Goal: Information Seeking & Learning: Learn about a topic

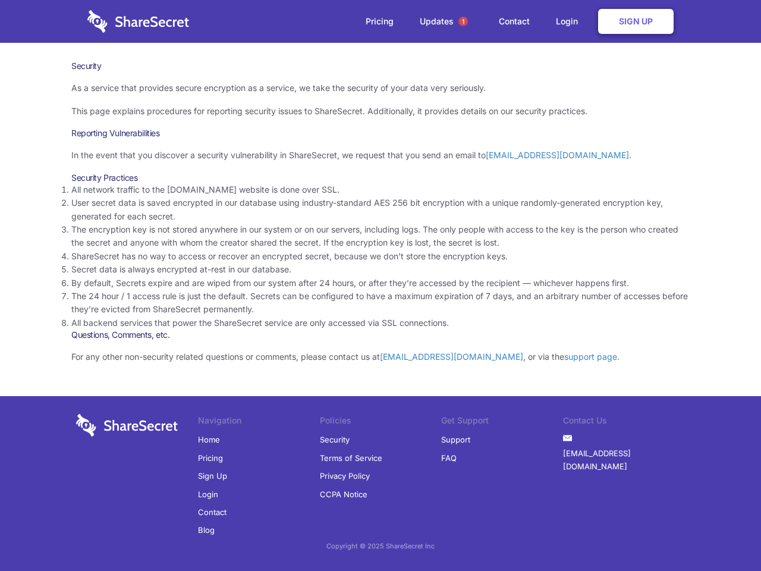
click at [381, 285] on li "By default, Secrets expire and are wiped from our system after 24 hours, or aft…" at bounding box center [380, 283] width 619 height 13
click at [463, 21] on span "1" at bounding box center [464, 22] width 10 height 10
